Goal: Information Seeking & Learning: Learn about a topic

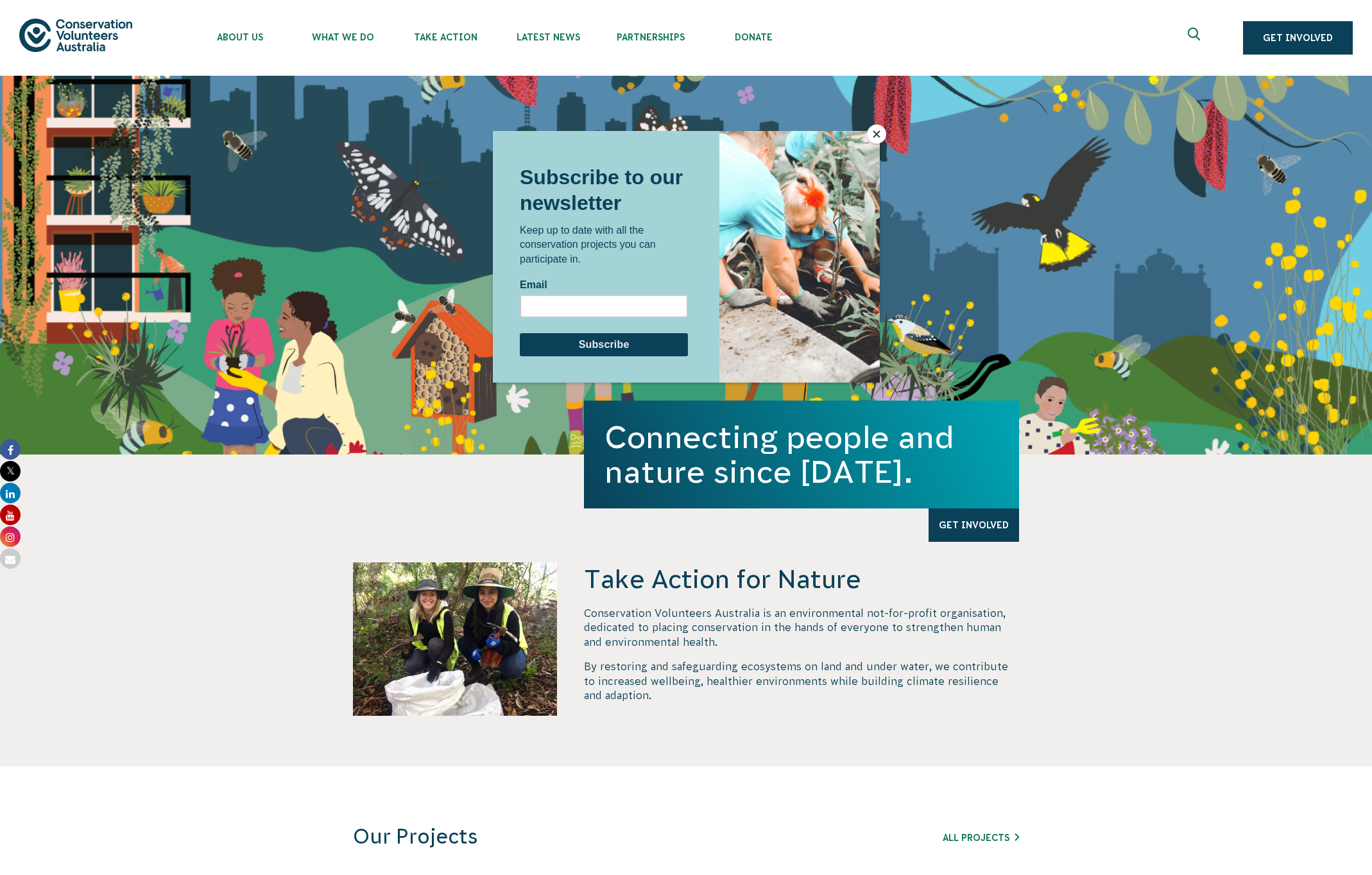
click at [882, 39] on div at bounding box center [686, 438] width 1372 height 875
click at [875, 136] on button "Close" at bounding box center [877, 134] width 19 height 19
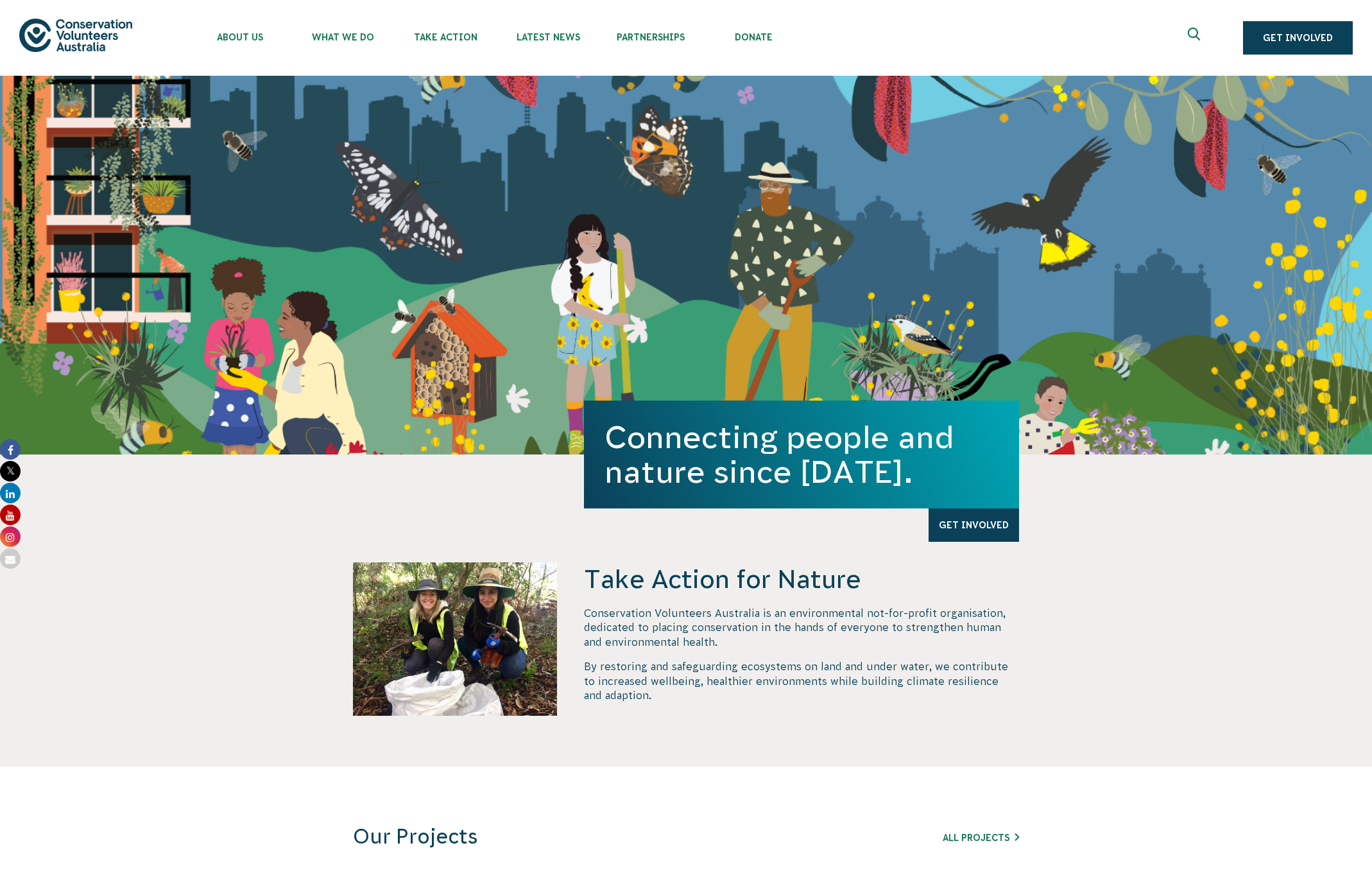
click at [1198, 33] on icon "Expand search box" at bounding box center [1196, 37] width 16 height 19
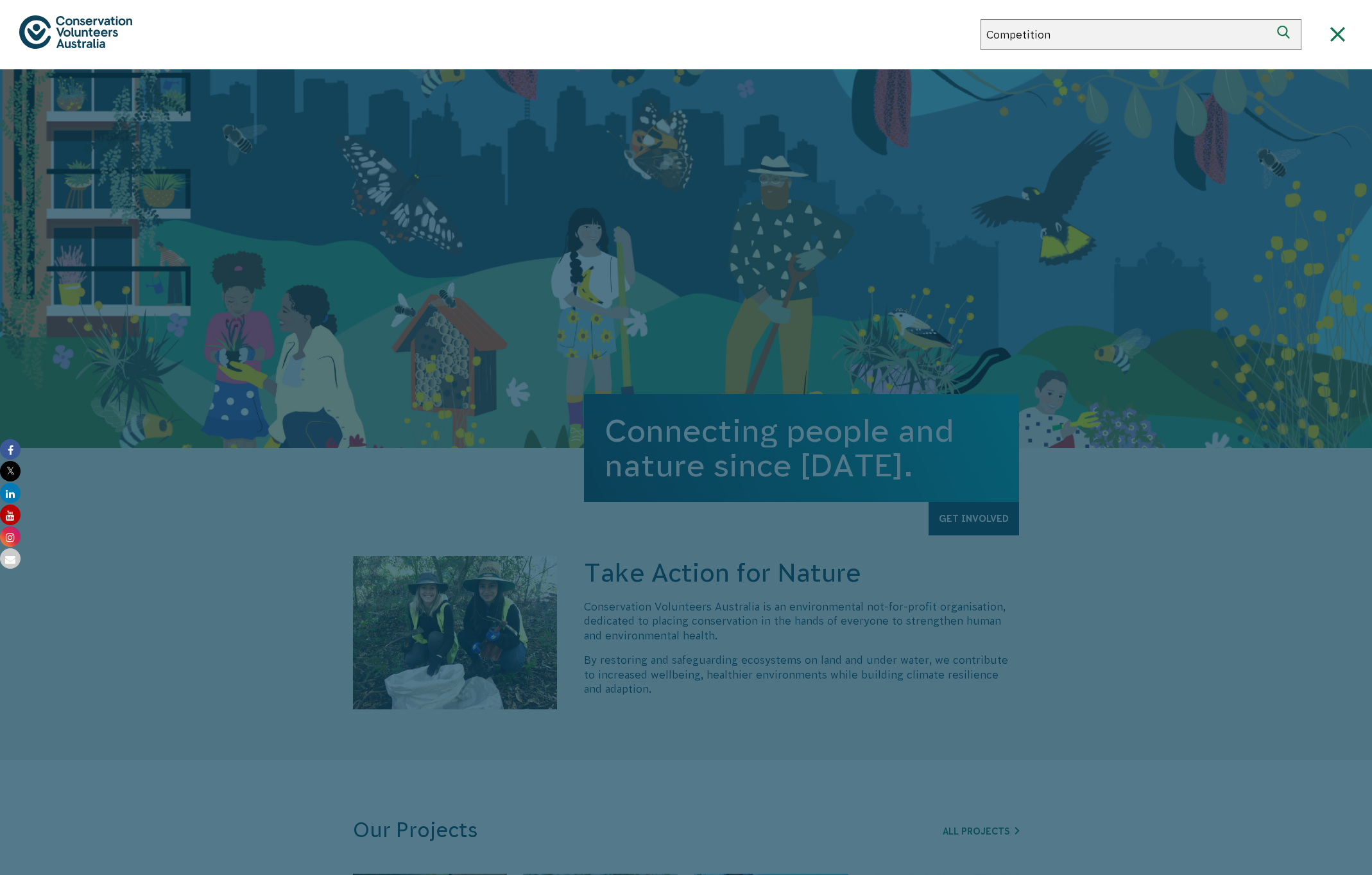
type input "Competition"
click at [1283, 29] on icon "submit" at bounding box center [1286, 34] width 18 height 18
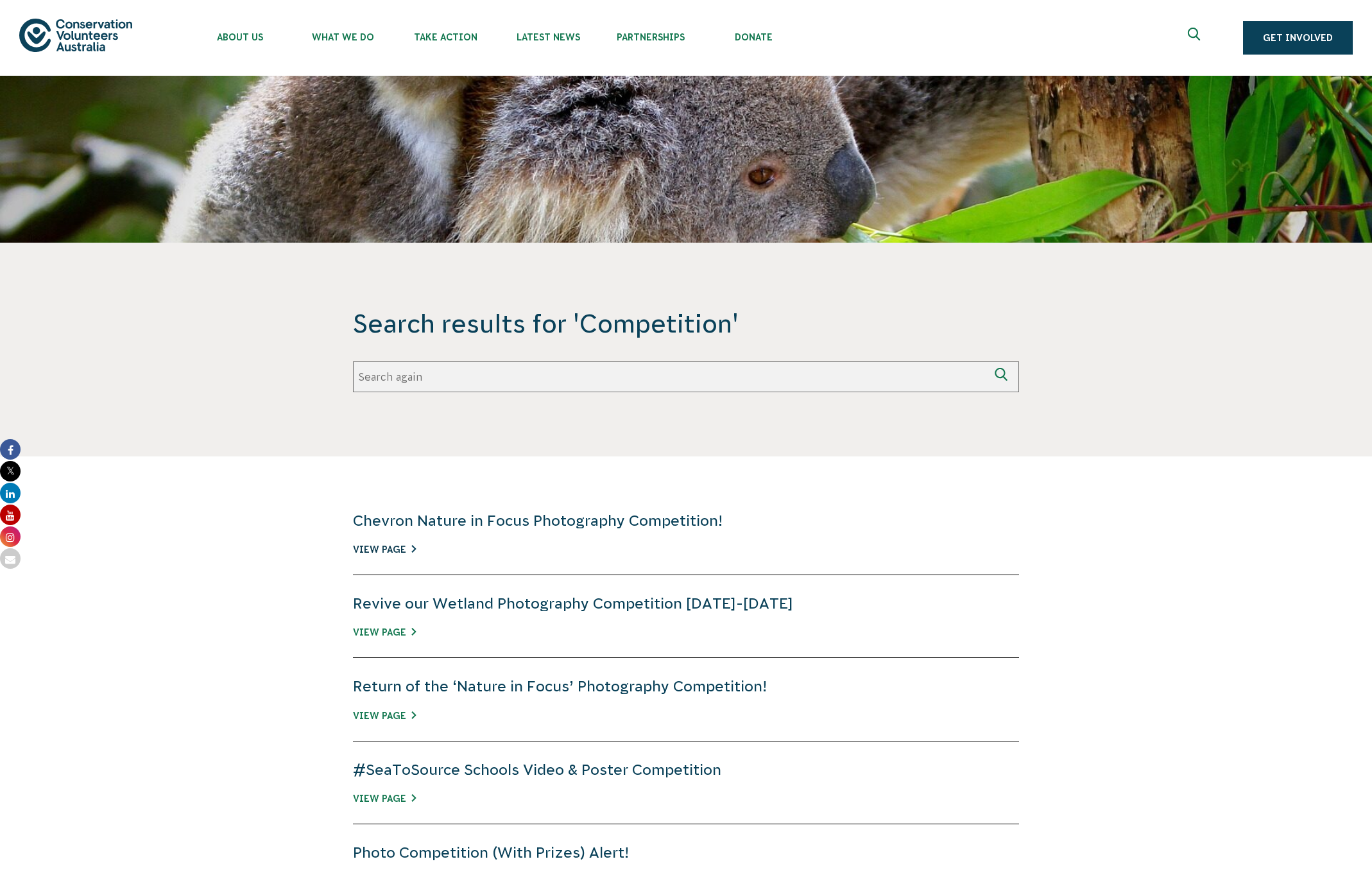
click at [385, 549] on link "View Page" at bounding box center [384, 549] width 63 height 11
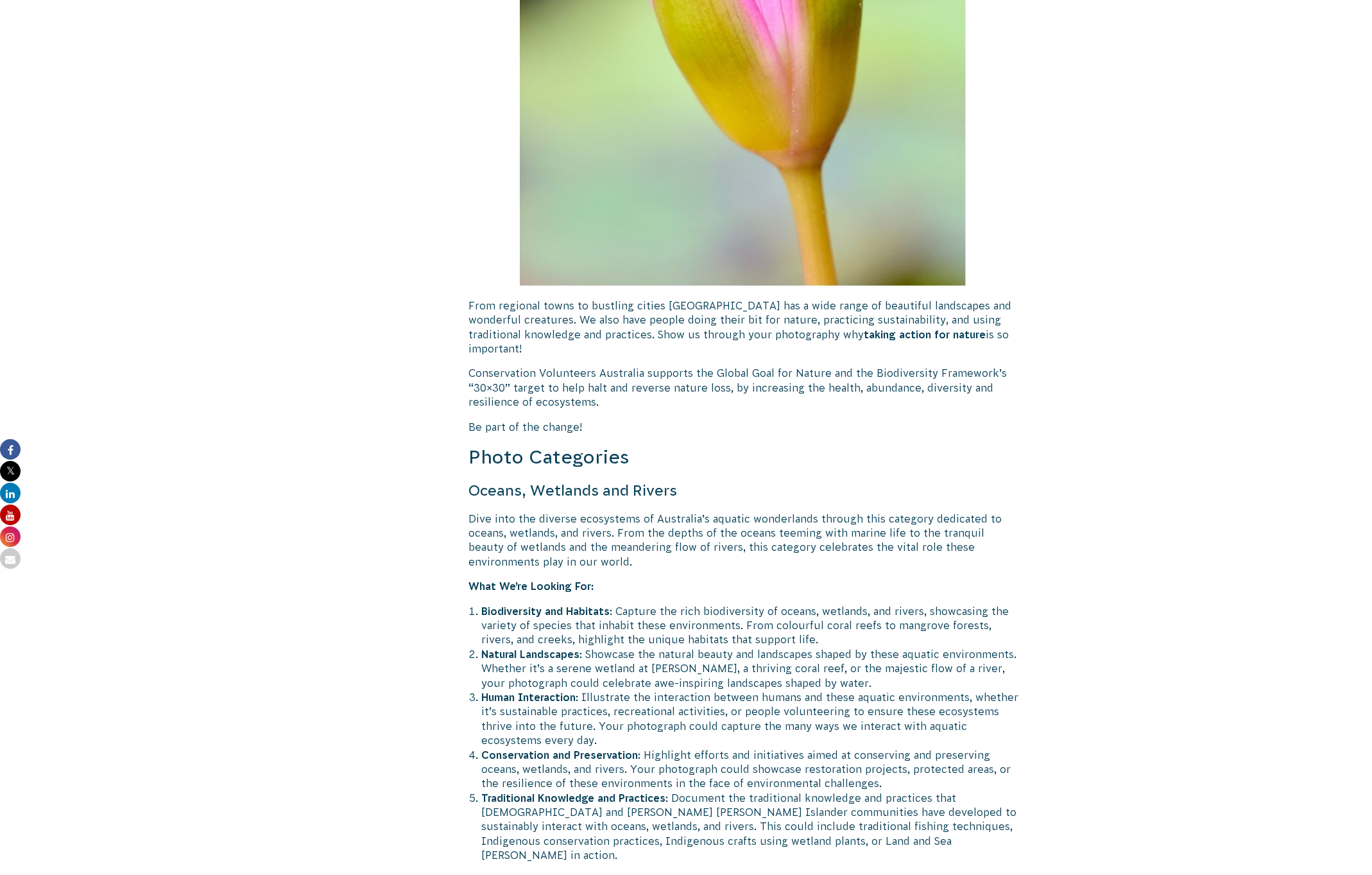
scroll to position [2602, 0]
